Goal: Information Seeking & Learning: Learn about a topic

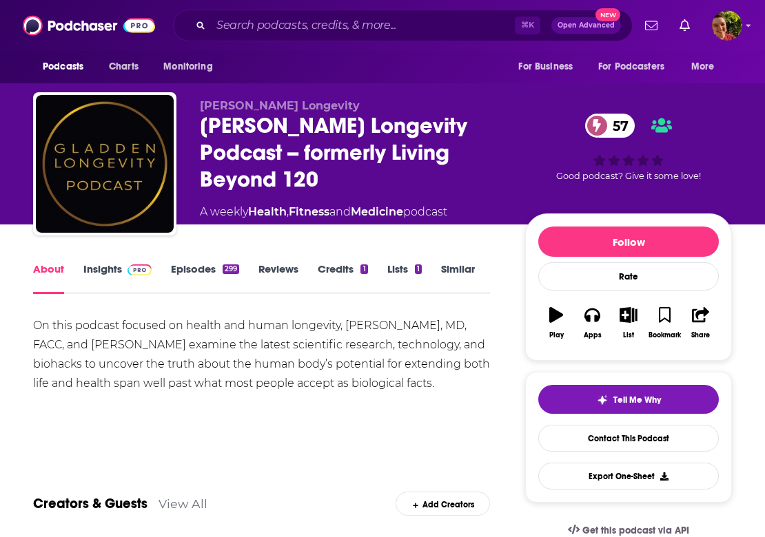
click at [121, 269] on link "Insights" at bounding box center [117, 279] width 68 height 32
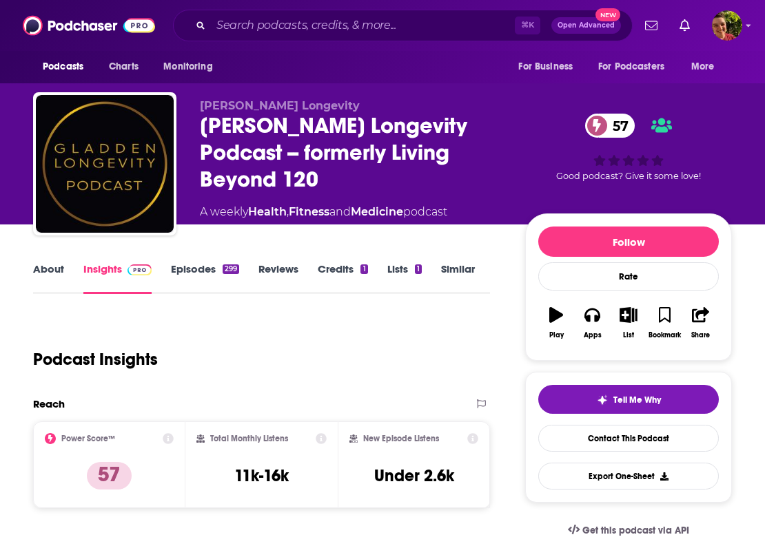
click at [233, 109] on span "[PERSON_NAME] Longevity" at bounding box center [280, 105] width 160 height 13
copy p "[PERSON_NAME] Longevity"
